Goal: Use online tool/utility: Use online tool/utility

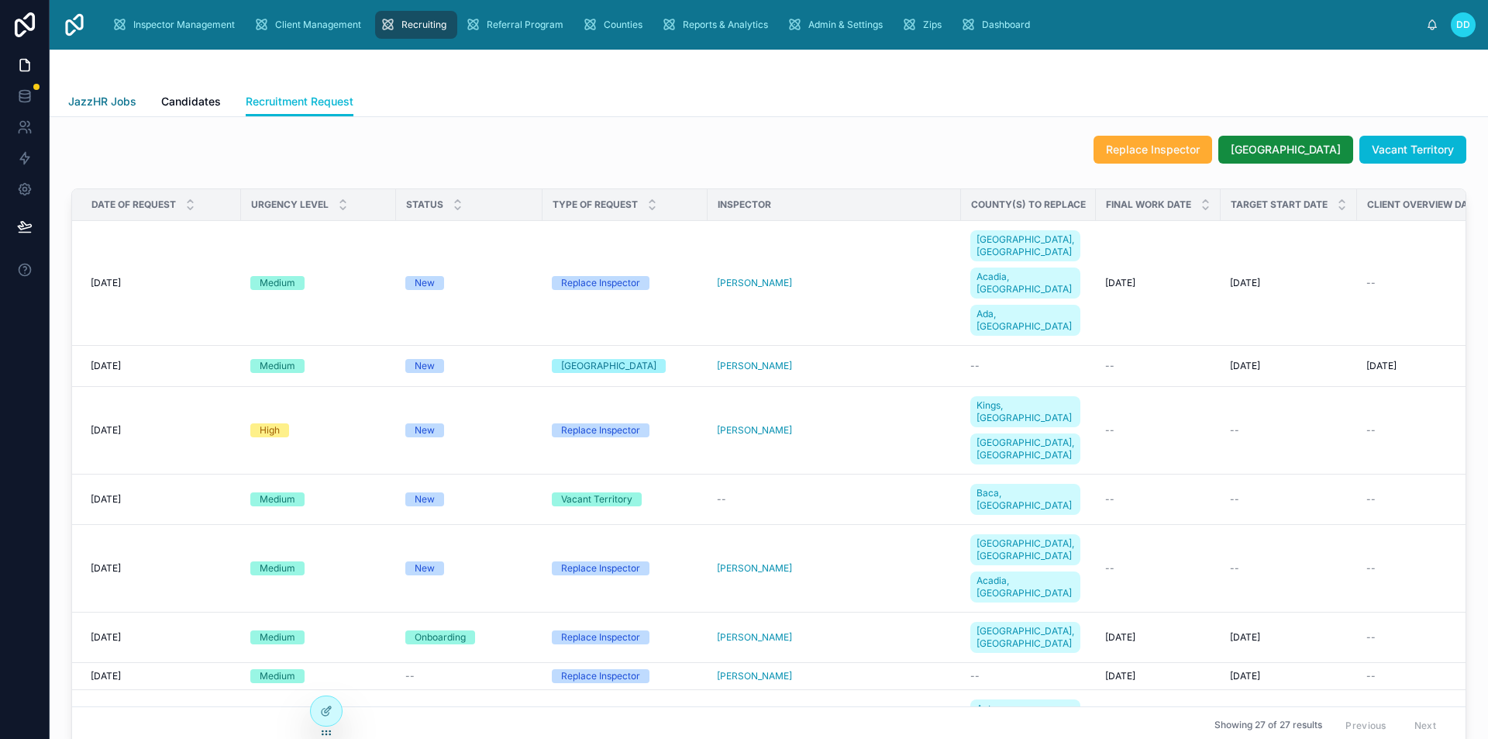
click at [128, 103] on span "JazzHR Jobs" at bounding box center [102, 102] width 68 height 16
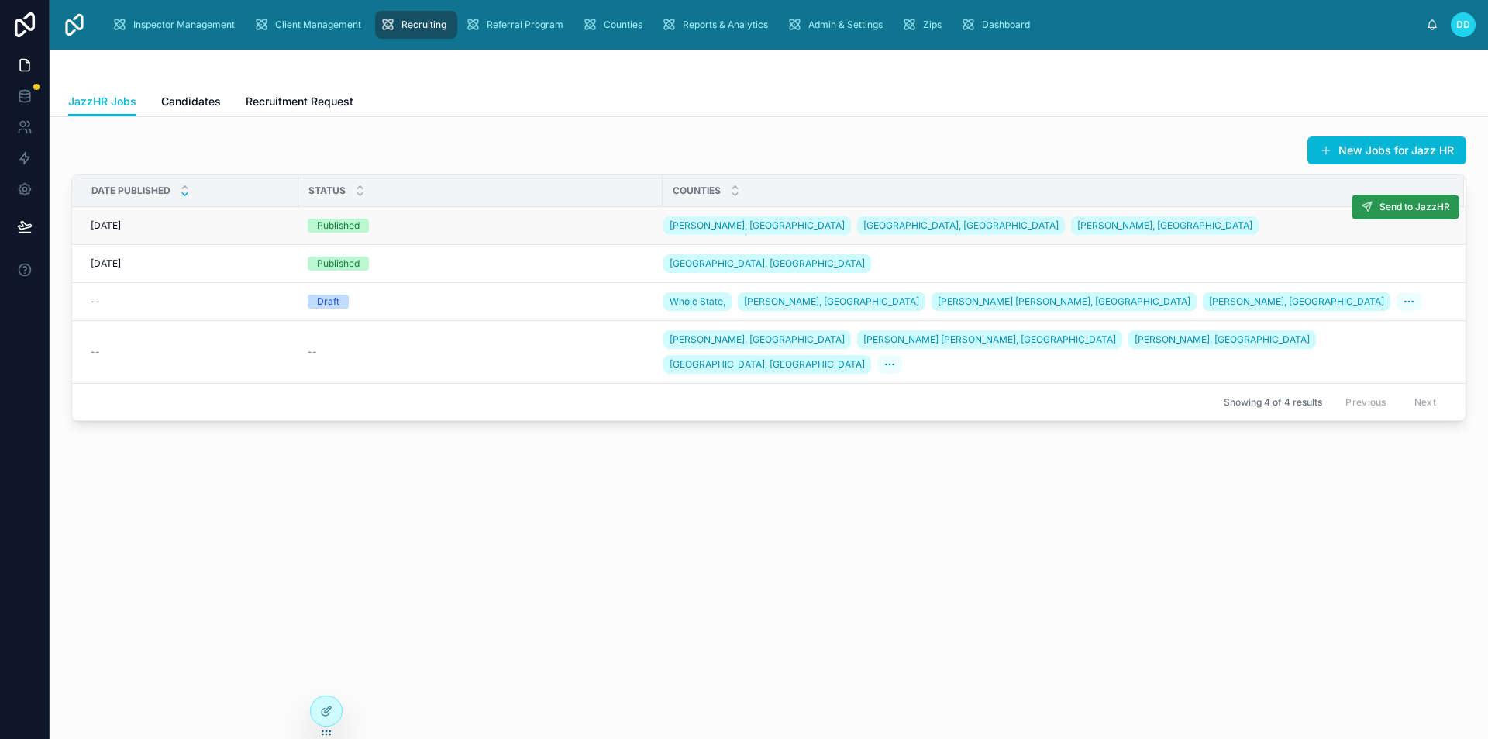
click at [1388, 209] on span "Send to JazzHR" at bounding box center [1415, 207] width 71 height 12
click at [1381, 211] on span "Send to JazzHR" at bounding box center [1415, 207] width 71 height 12
